Goal: Task Accomplishment & Management: Manage account settings

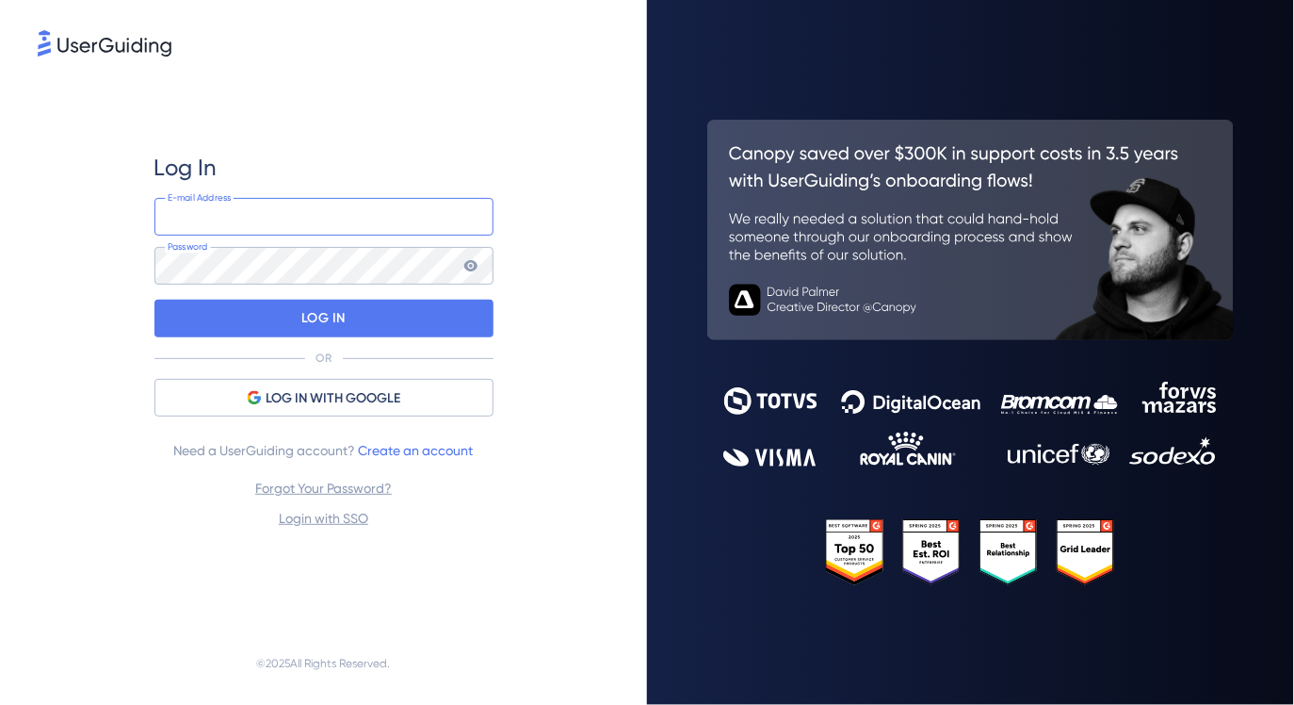
click at [276, 211] on input "email" at bounding box center [323, 217] width 339 height 38
type input "[PERSON_NAME][EMAIL_ADDRESS][PERSON_NAME][DOMAIN_NAME]"
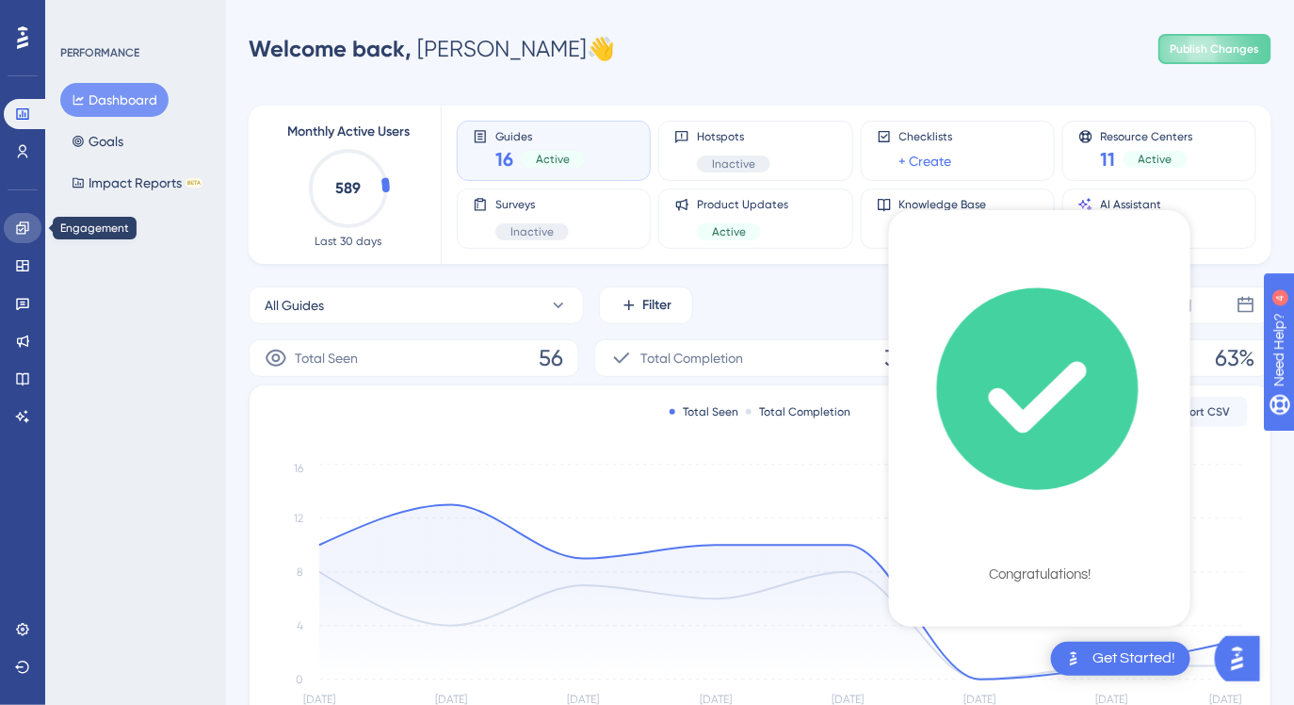
click at [23, 232] on icon at bounding box center [22, 227] width 15 height 15
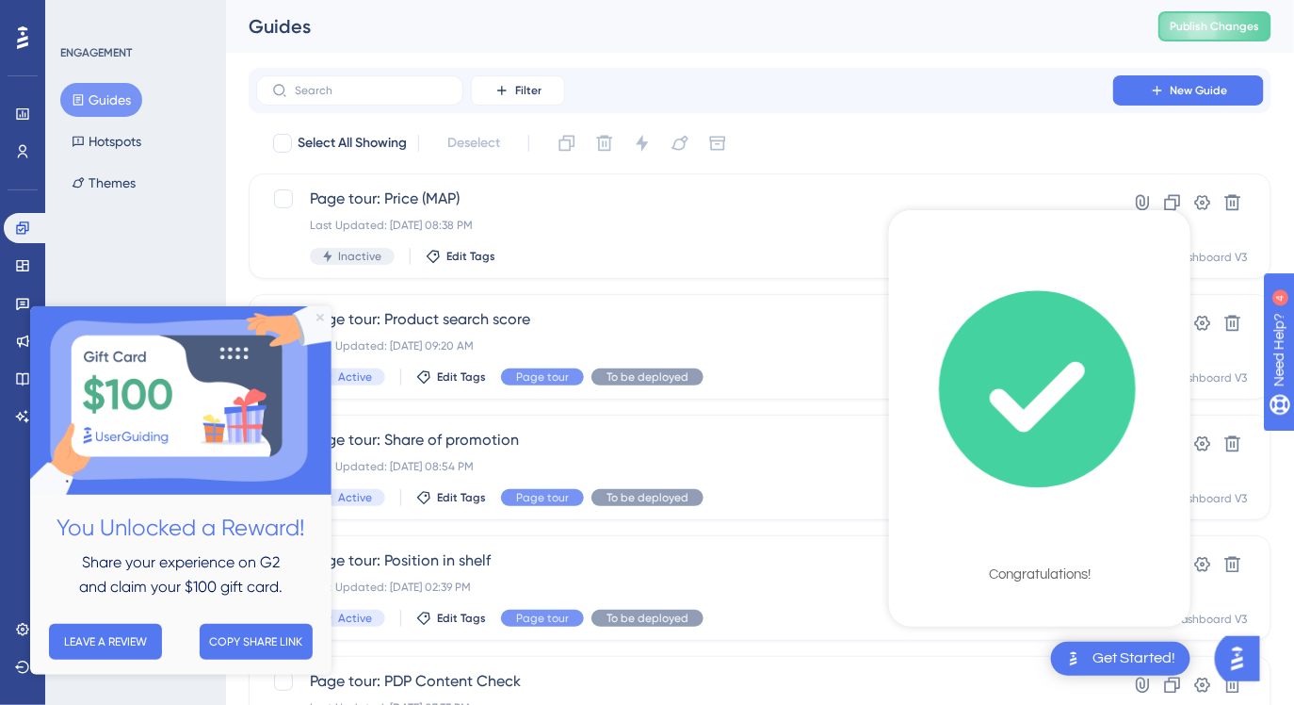
click at [316, 314] on icon "Close Preview" at bounding box center [320, 318] width 8 height 8
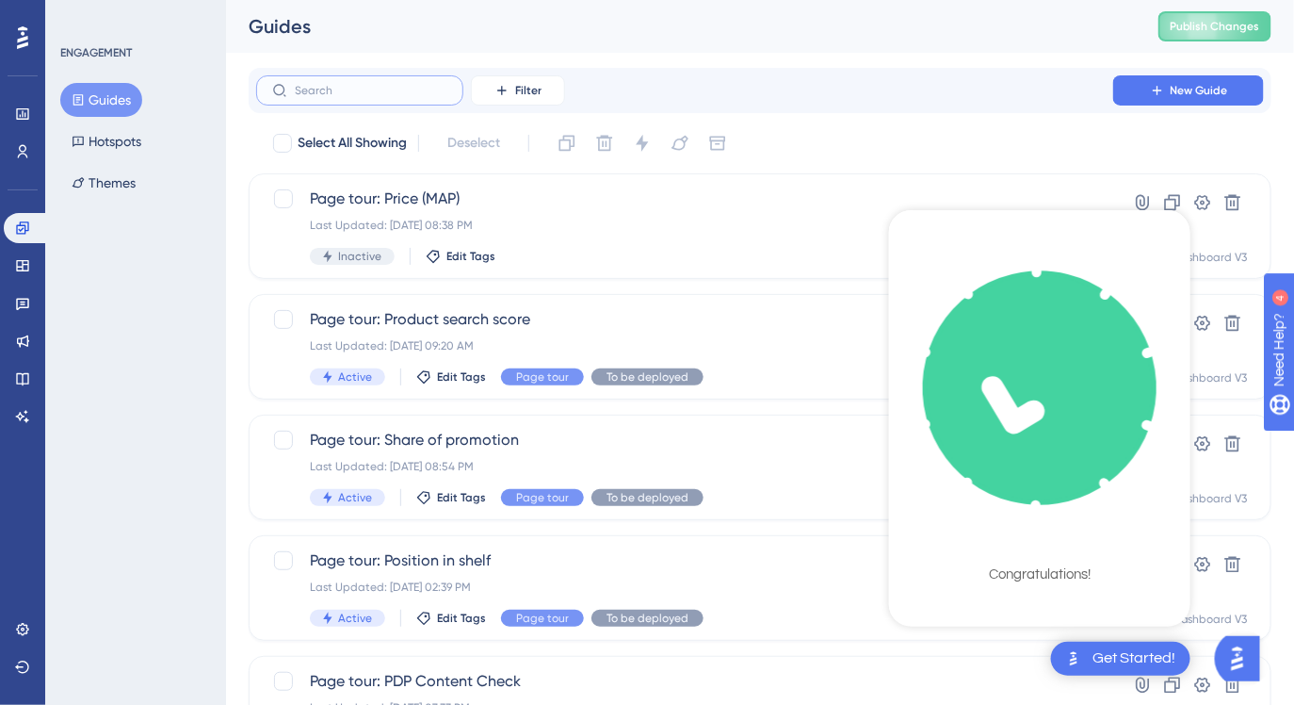
click at [391, 89] on input "text" at bounding box center [371, 90] width 153 height 13
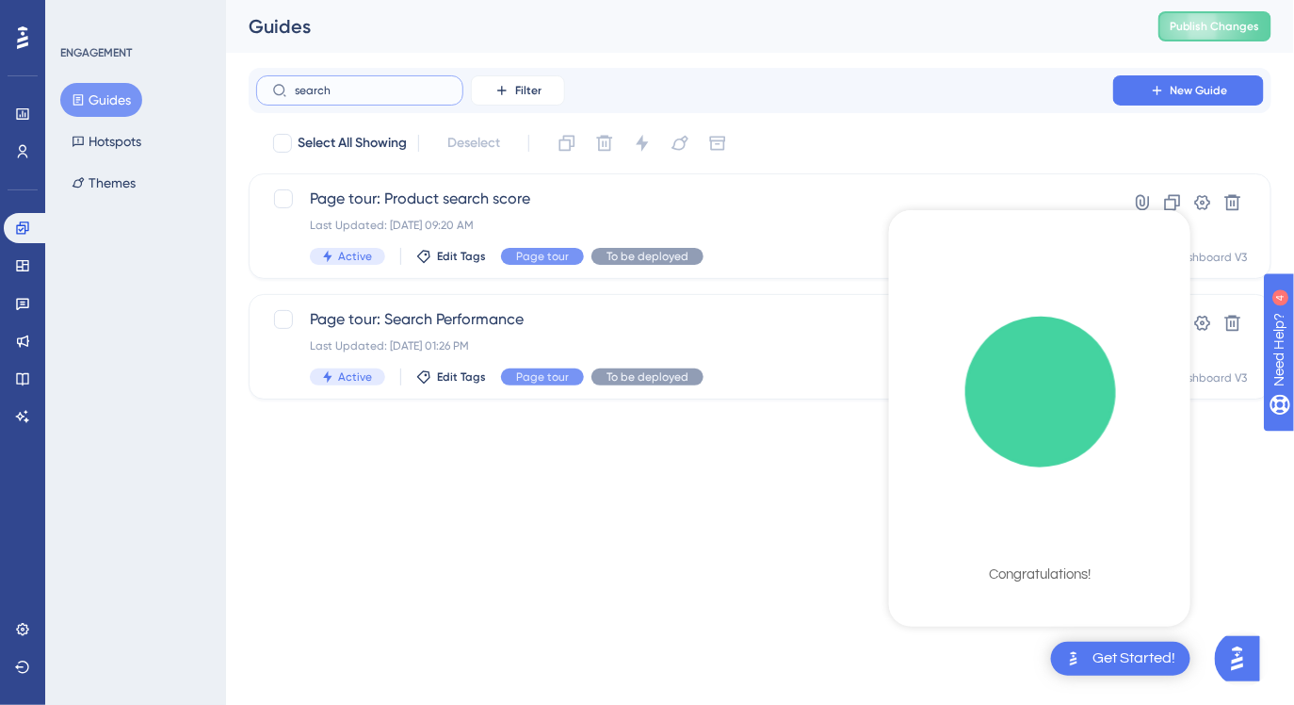
type input "search"
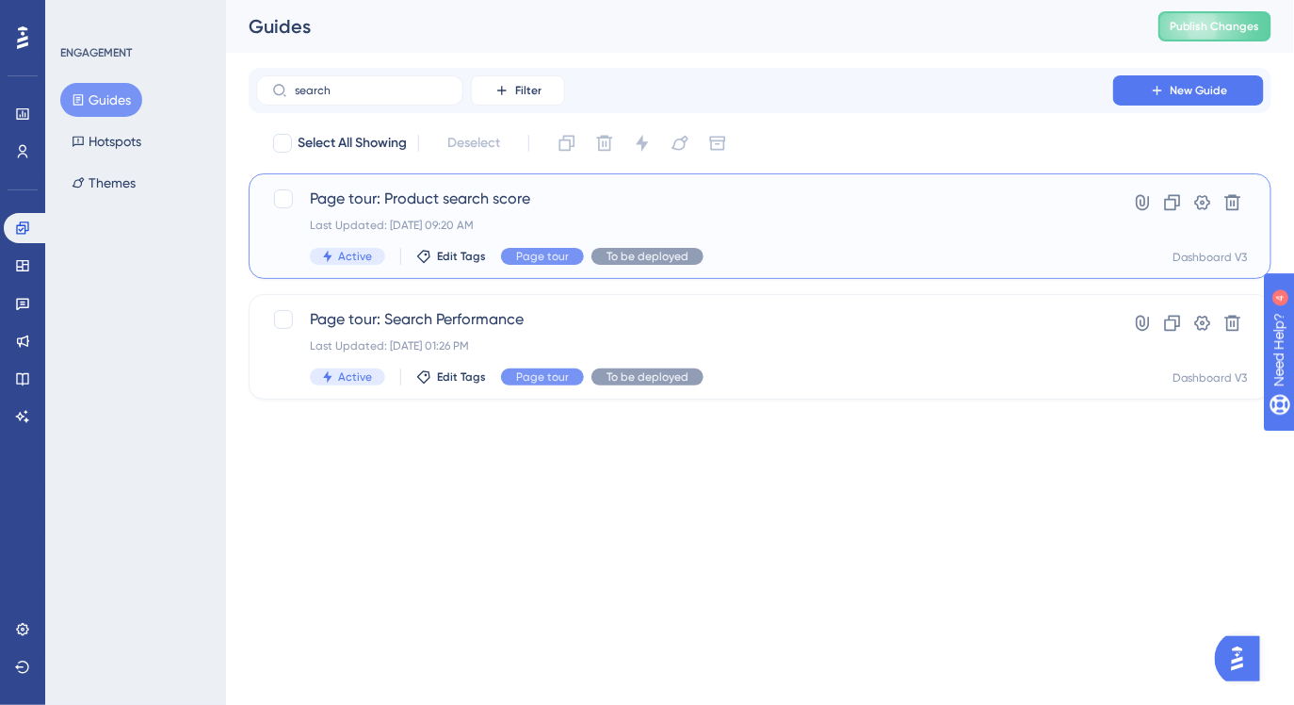
click at [473, 200] on span "Page tour: Product search score" at bounding box center [685, 198] width 750 height 23
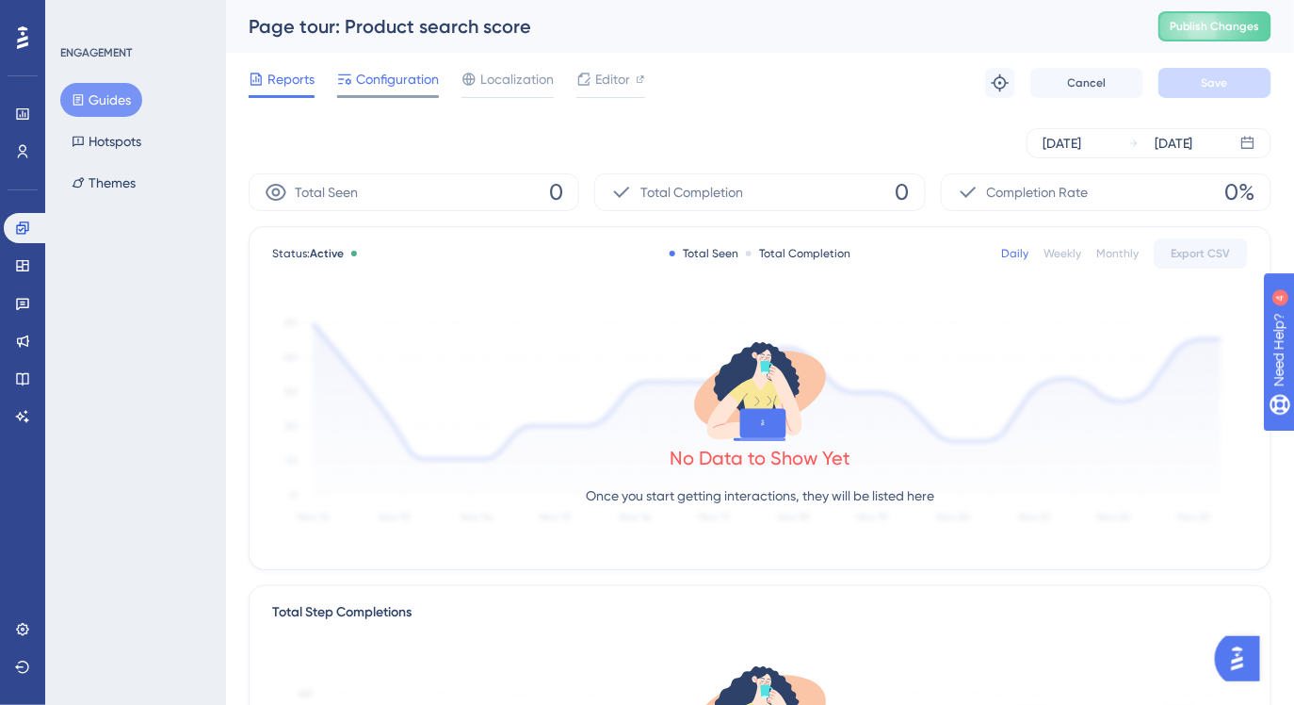
click at [398, 78] on span "Configuration" at bounding box center [397, 79] width 83 height 23
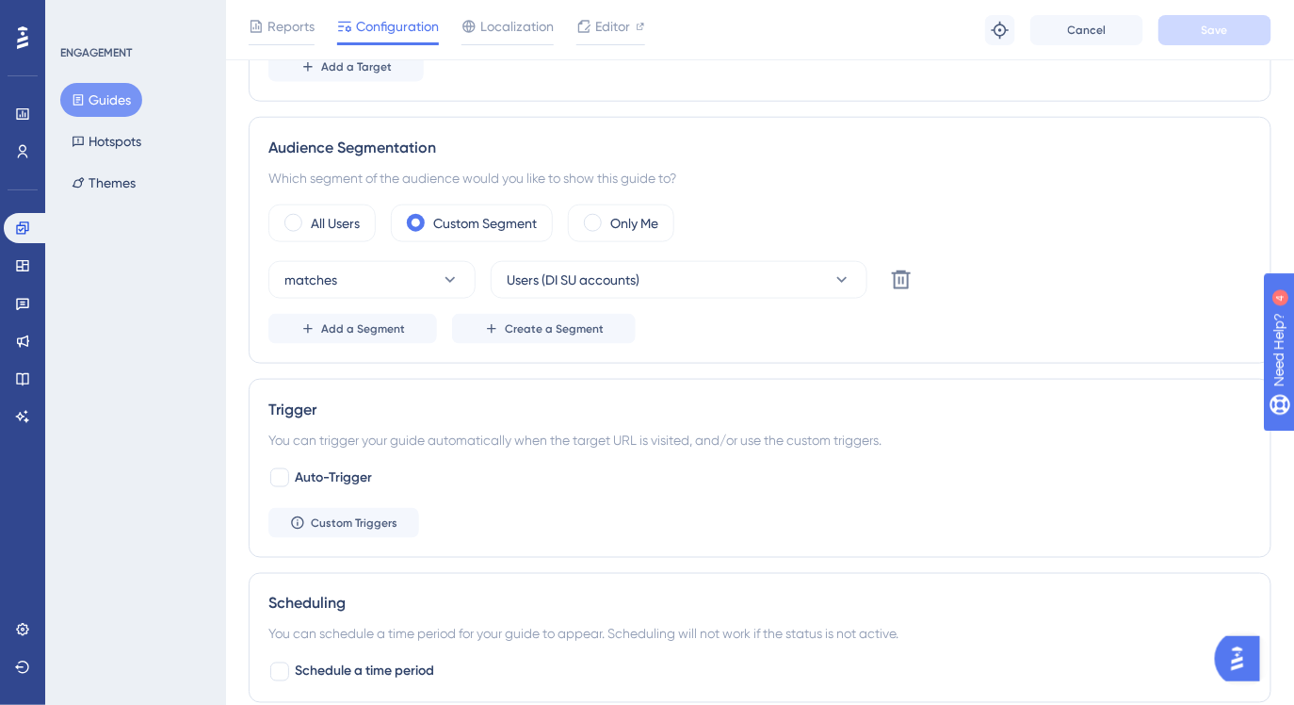
scroll to position [630, 0]
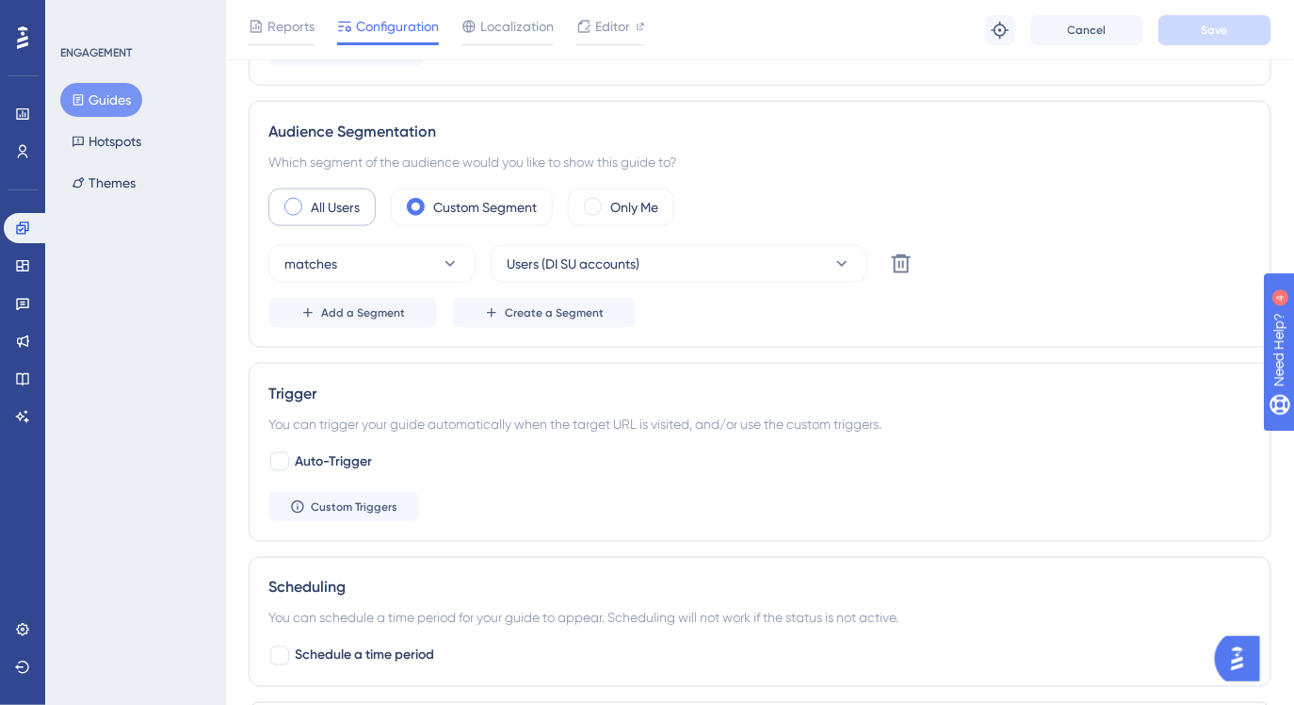
click at [355, 217] on label "All Users" at bounding box center [335, 207] width 49 height 23
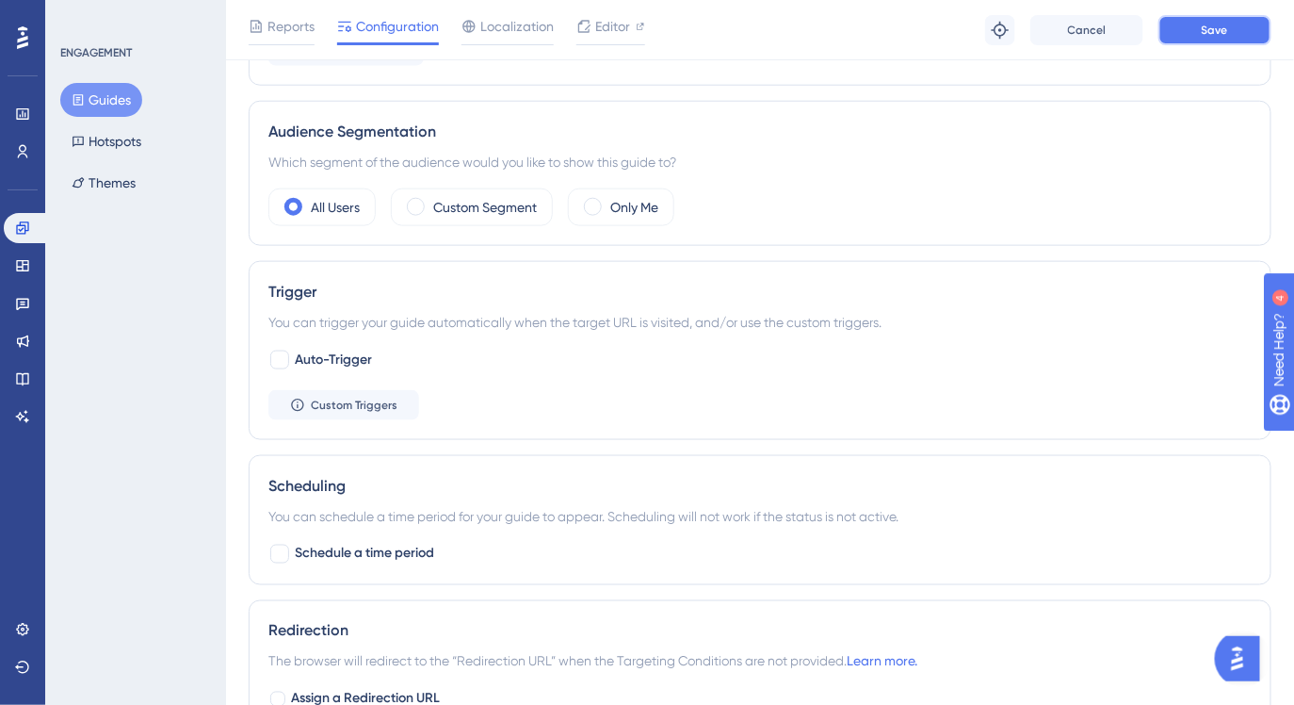
click at [1230, 20] on button "Save" at bounding box center [1215, 30] width 113 height 30
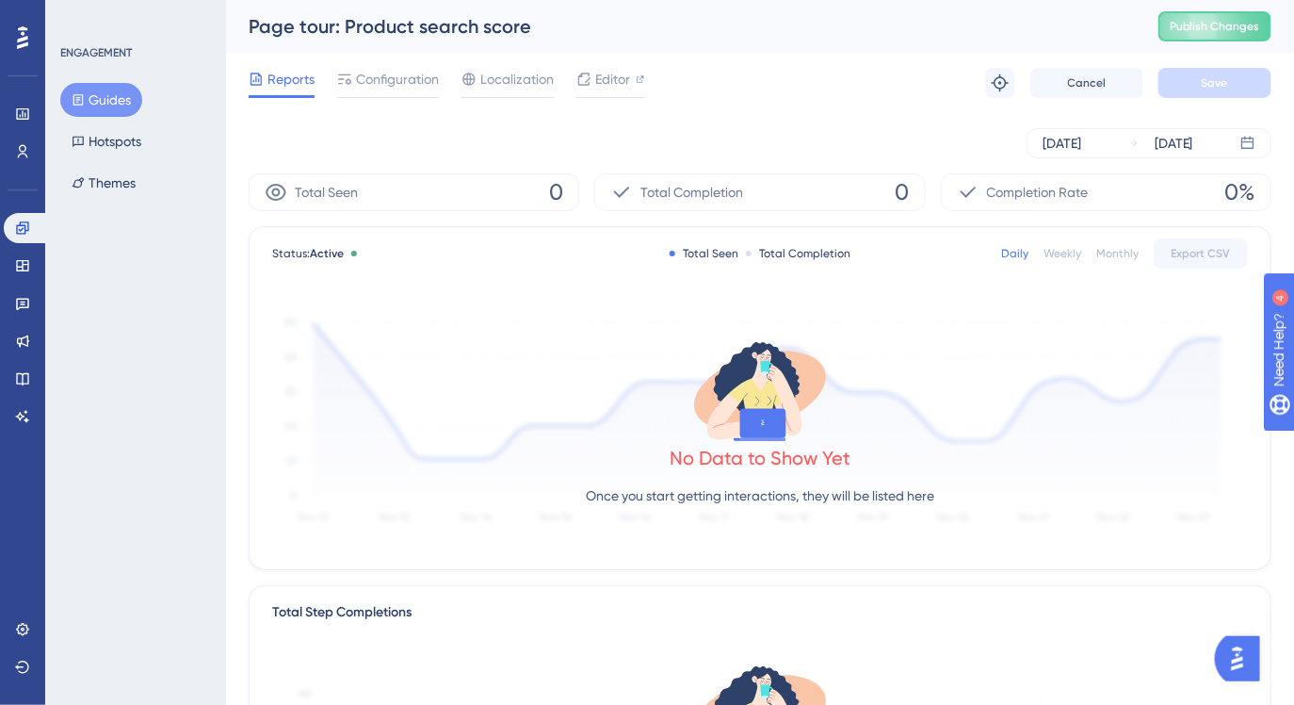
click at [133, 105] on button "Guides" at bounding box center [101, 100] width 82 height 34
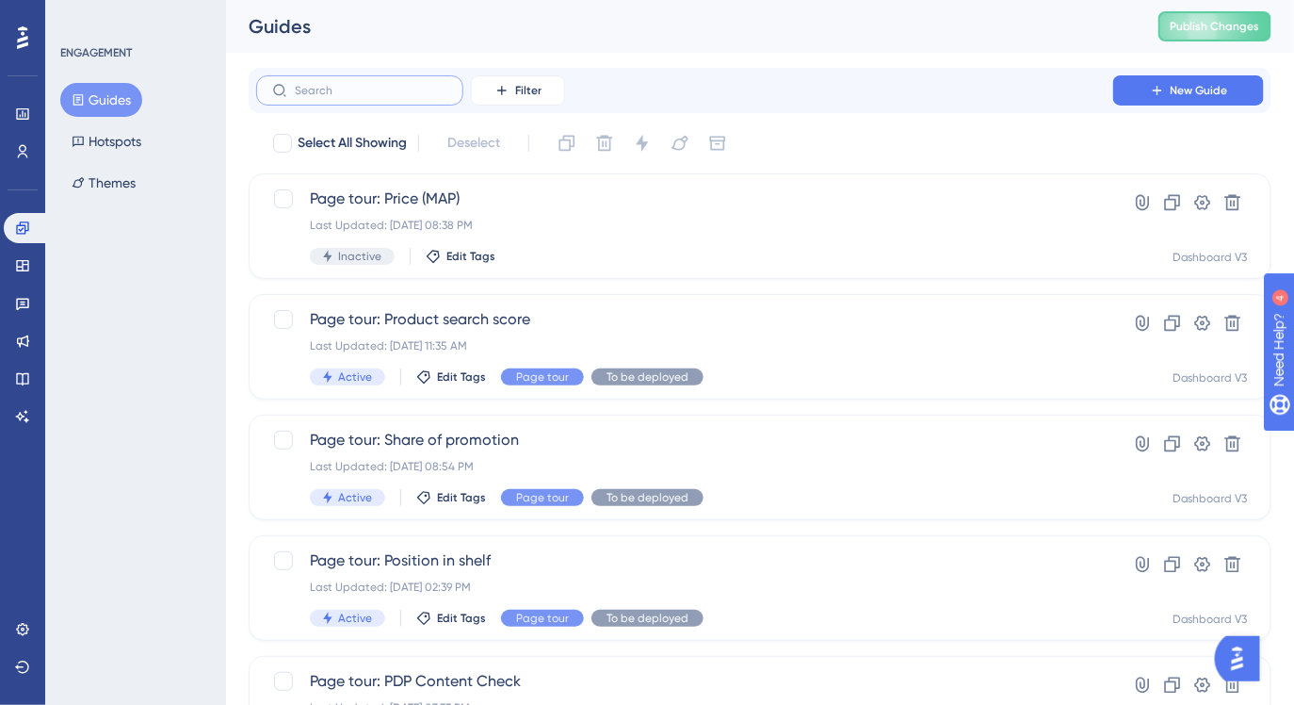
click at [380, 95] on label at bounding box center [359, 90] width 207 height 30
click at [380, 95] on input "text" at bounding box center [371, 90] width 153 height 13
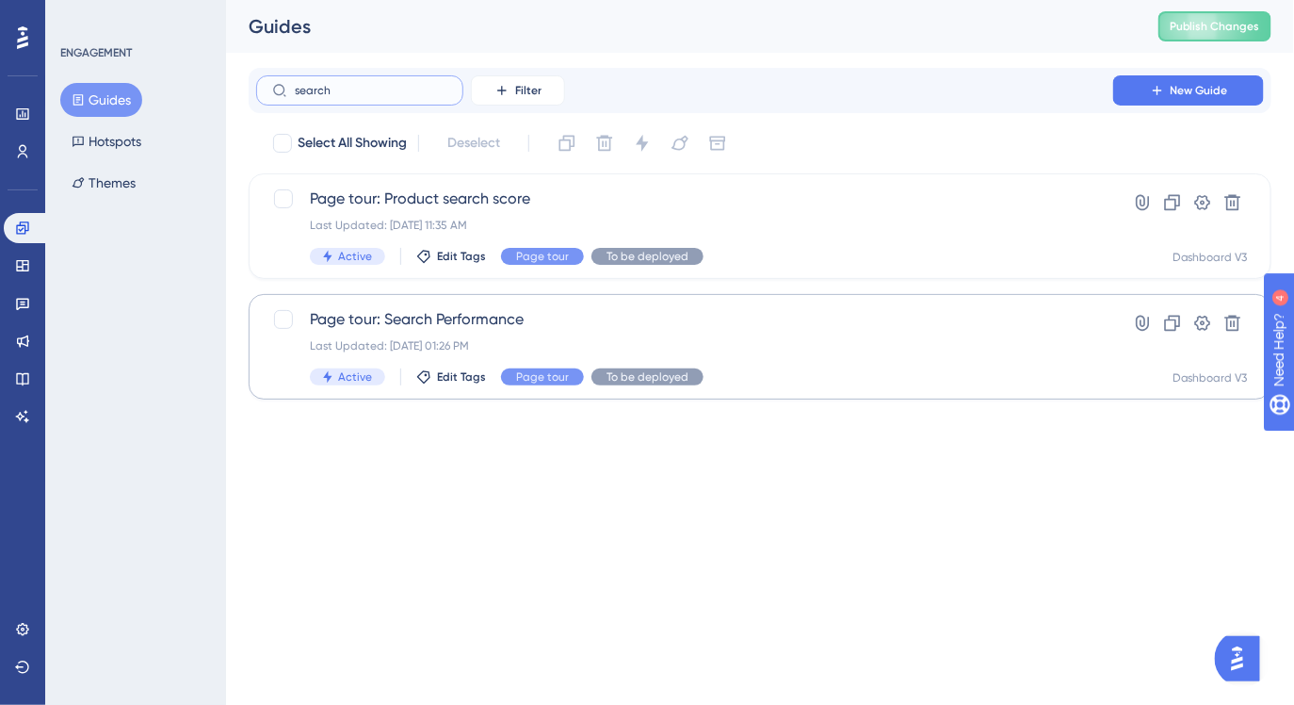
type input "search"
click at [527, 318] on span "Page tour: Search Performance" at bounding box center [685, 319] width 750 height 23
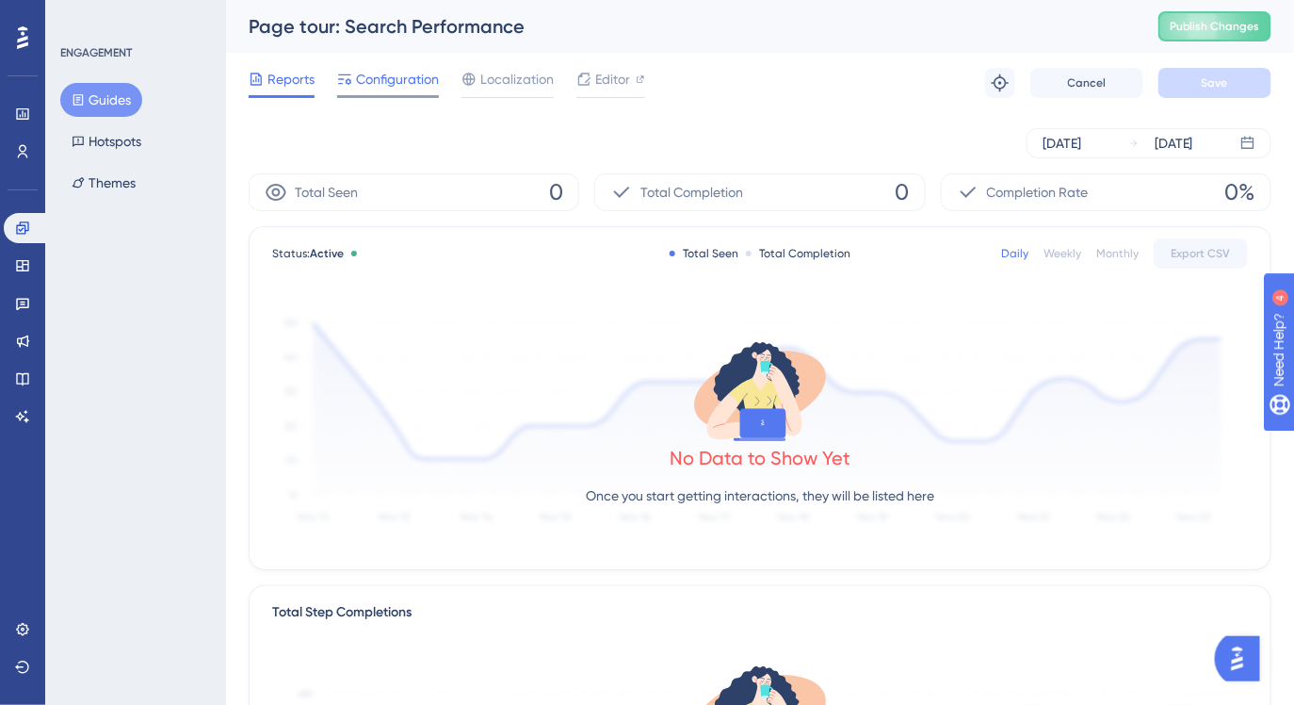
click at [397, 78] on span "Configuration" at bounding box center [397, 79] width 83 height 23
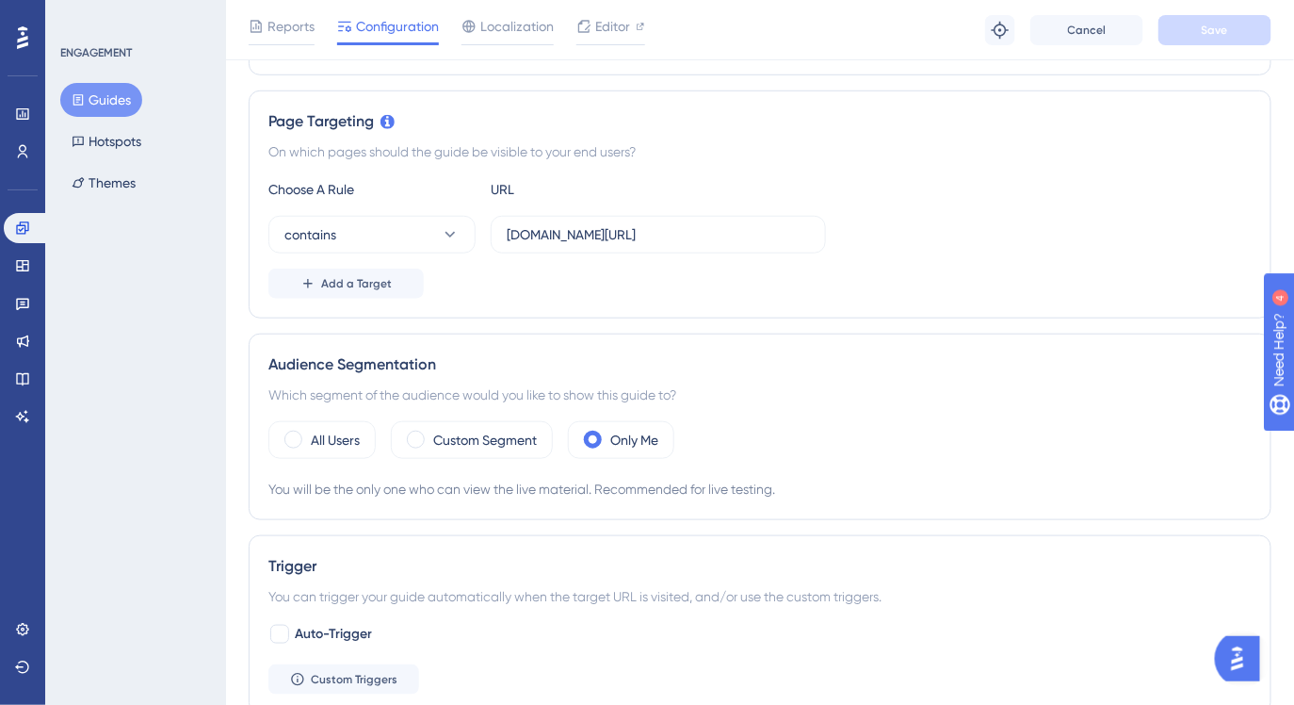
scroll to position [476, 0]
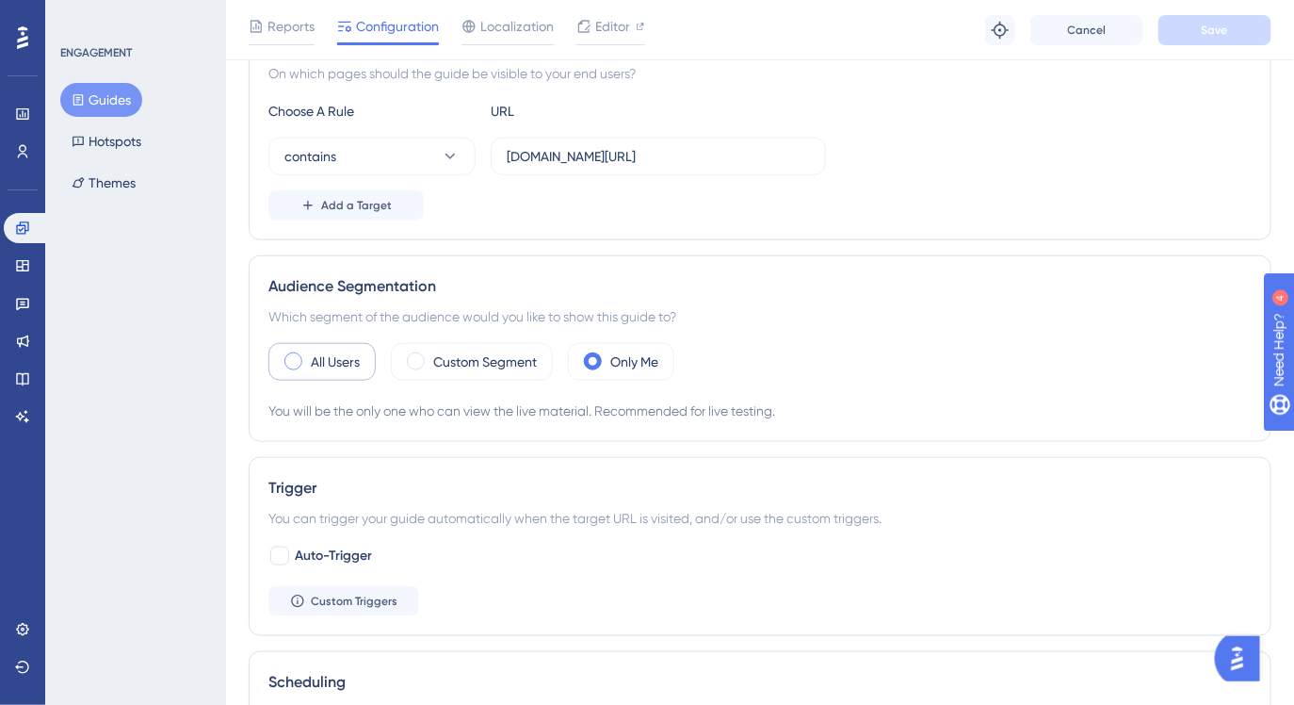
click at [344, 375] on div "All Users" at bounding box center [321, 362] width 107 height 38
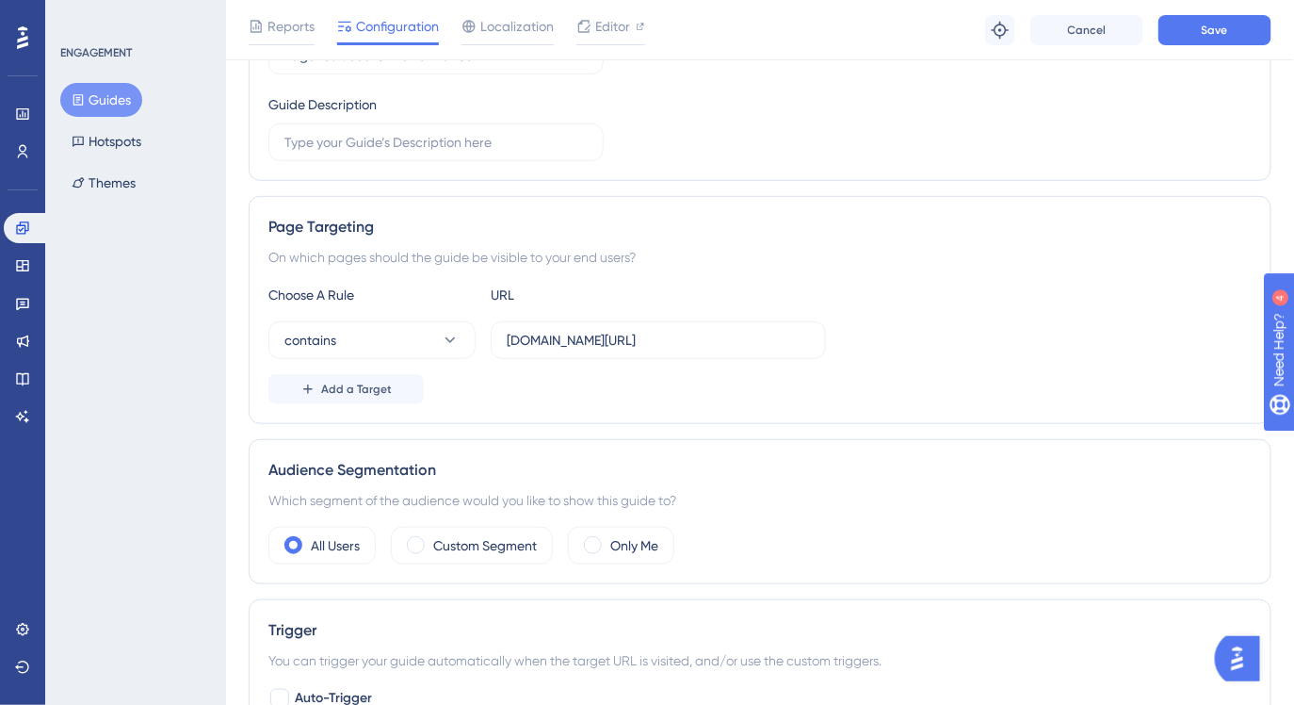
scroll to position [0, 0]
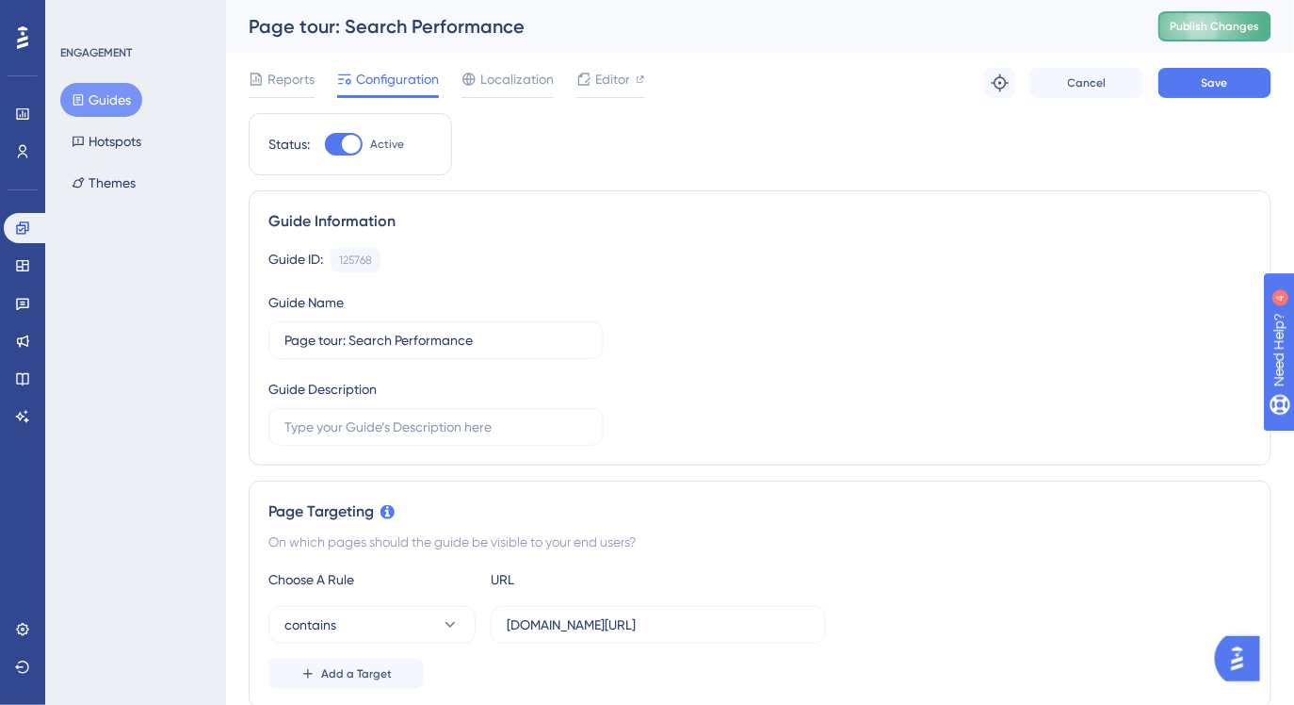
click at [1200, 33] on span "Publish Changes" at bounding box center [1215, 26] width 90 height 15
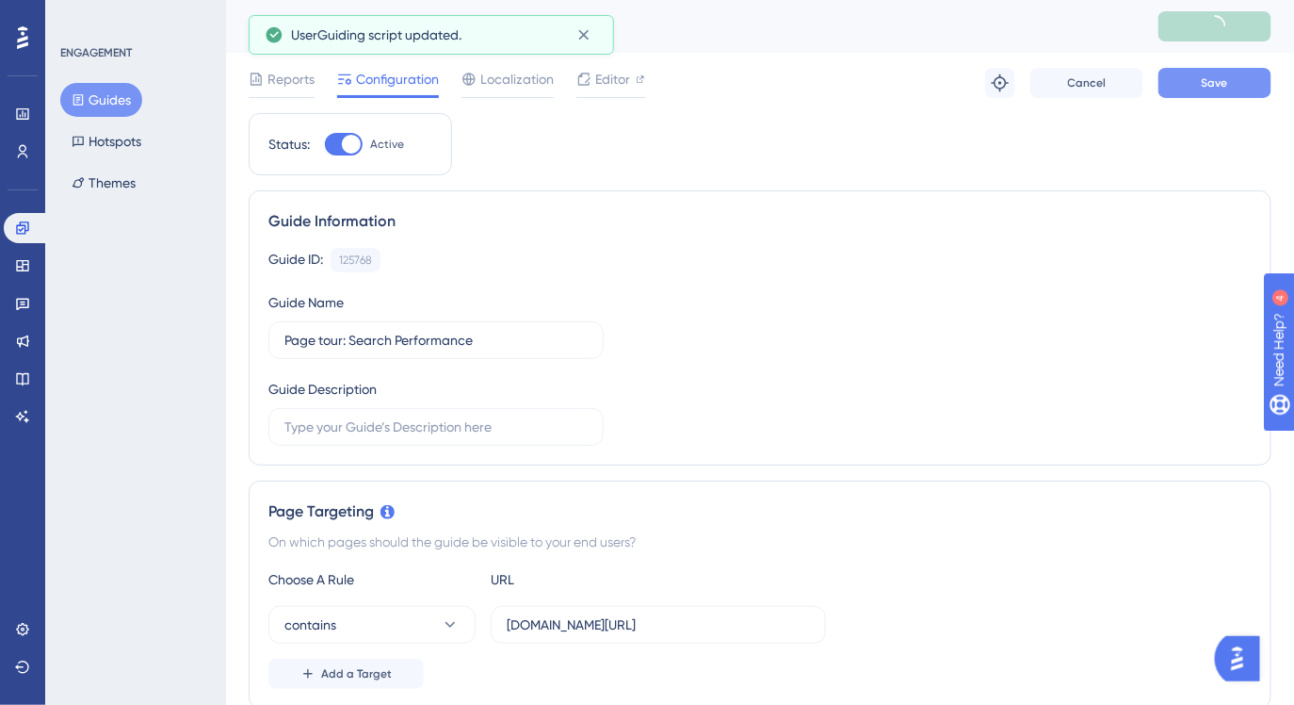
click at [1225, 84] on span "Save" at bounding box center [1215, 82] width 26 height 15
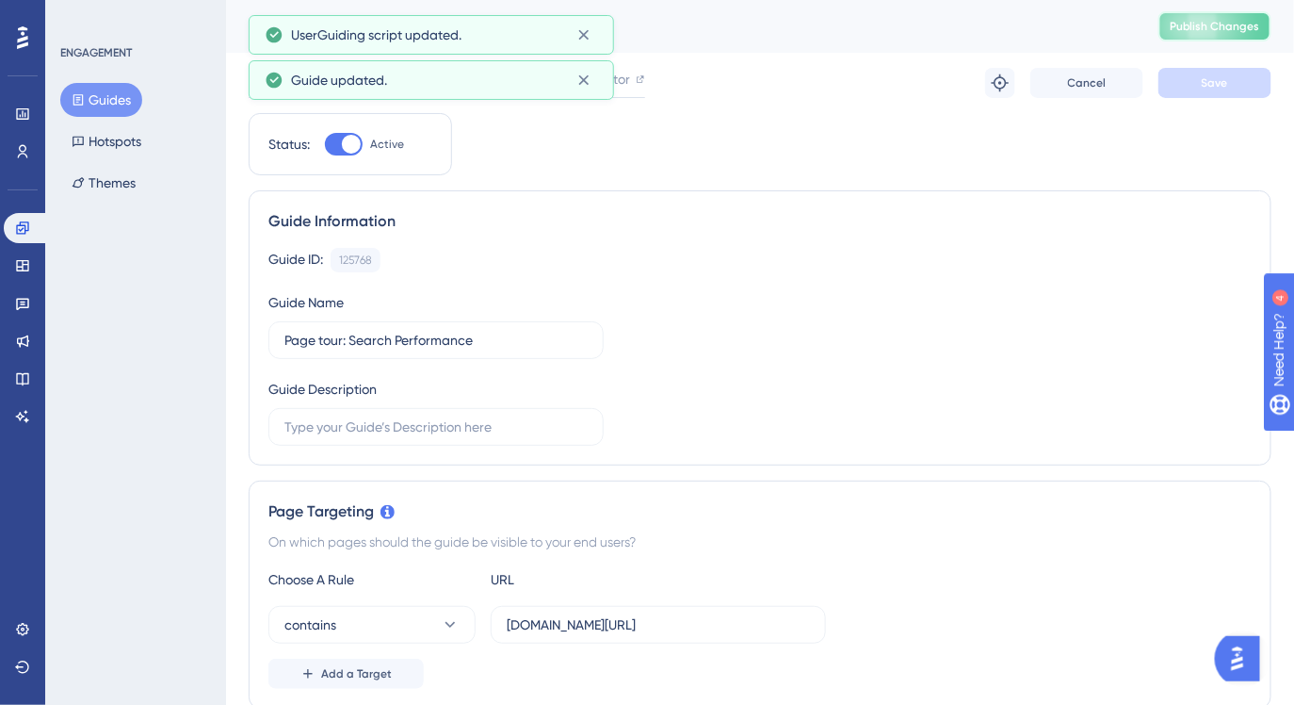
click at [1240, 23] on span "Publish Changes" at bounding box center [1215, 26] width 90 height 15
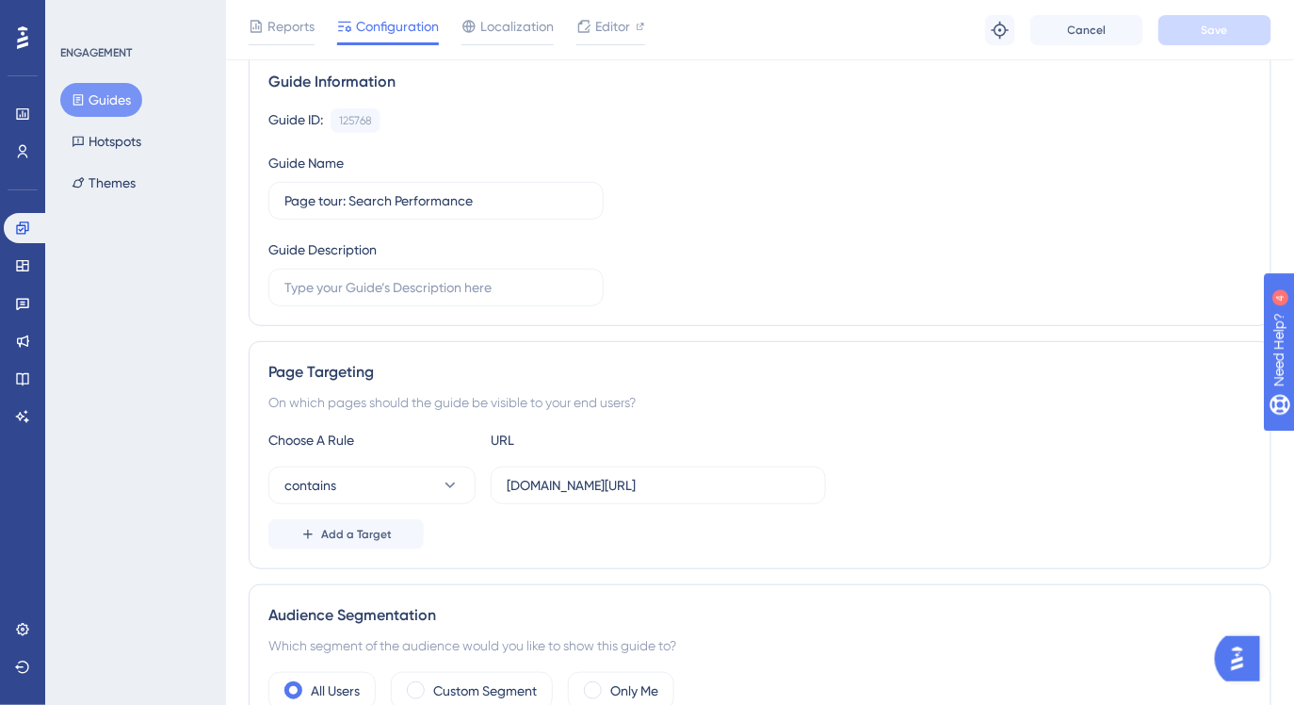
scroll to position [141, 0]
